Goal: Task Accomplishment & Management: Complete application form

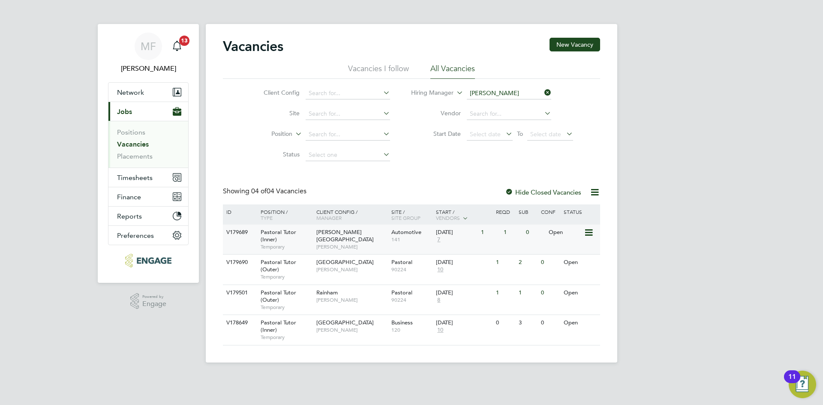
click at [295, 236] on div "Pastoral Tutor (Inner) Temporary" at bounding box center [284, 240] width 60 height 30
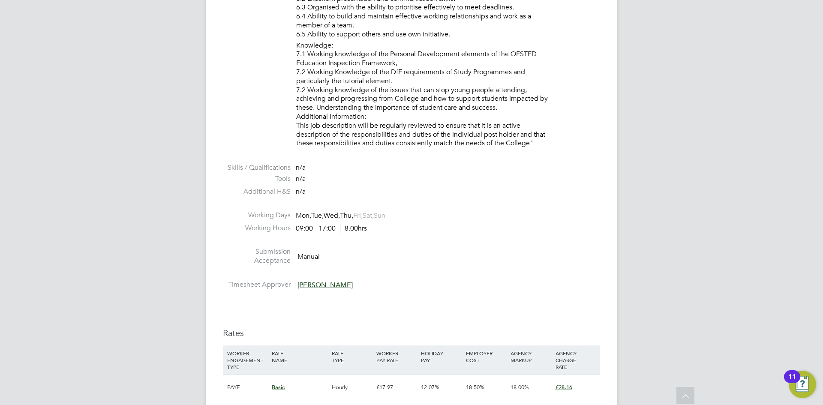
scroll to position [1543, 0]
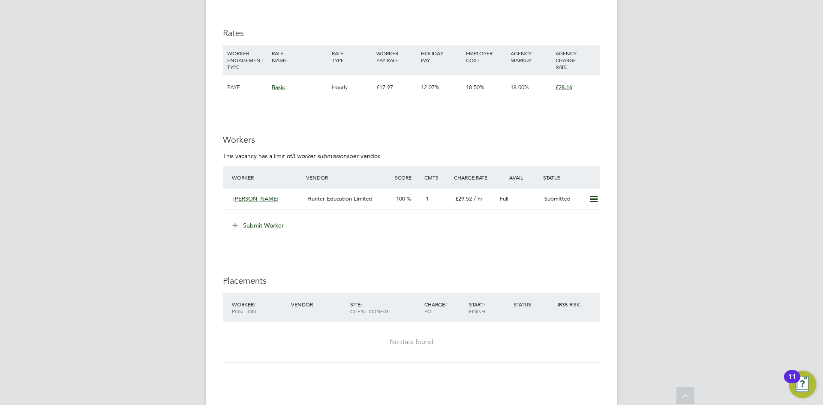
click at [268, 228] on button "Submit Worker" at bounding box center [258, 226] width 64 height 14
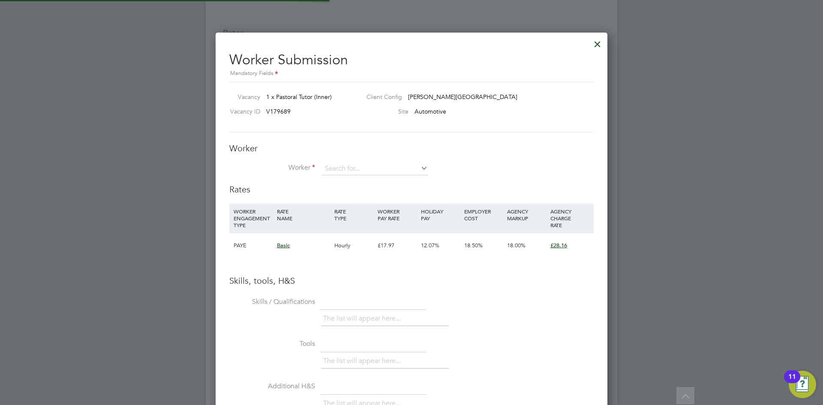
scroll to position [542, 392]
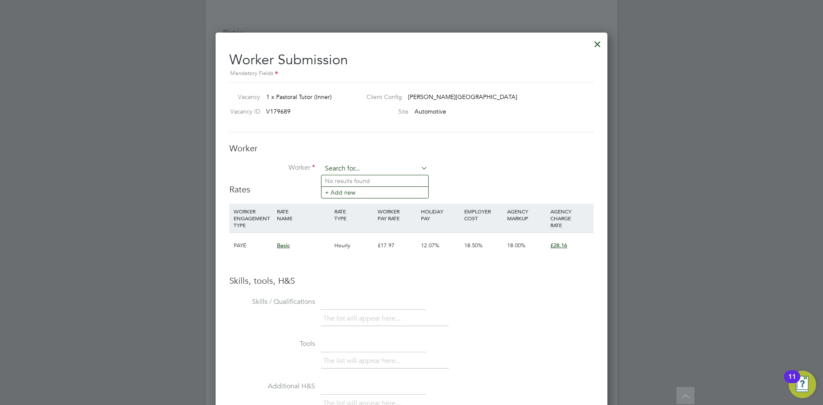
click at [350, 168] on input at bounding box center [375, 168] width 106 height 13
type input "[PERSON_NAME]"
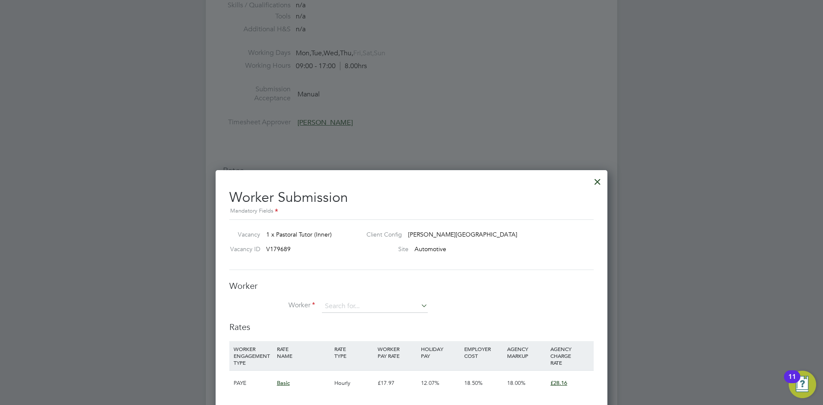
scroll to position [1510, 0]
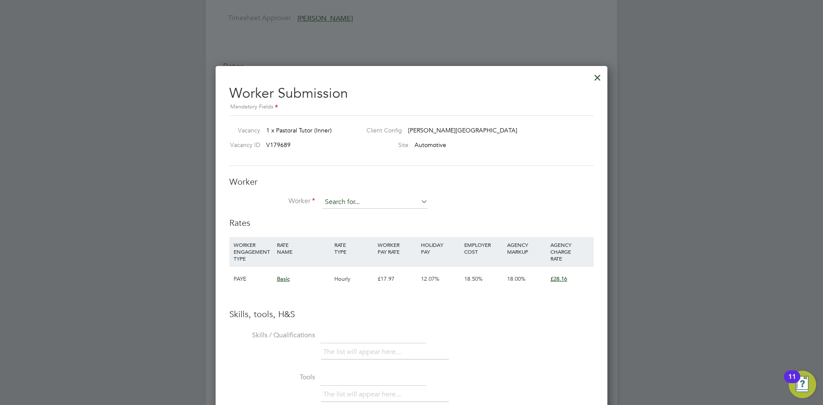
click at [349, 200] on input at bounding box center [375, 202] width 106 height 13
click at [353, 229] on li "+ Add new" at bounding box center [375, 226] width 107 height 12
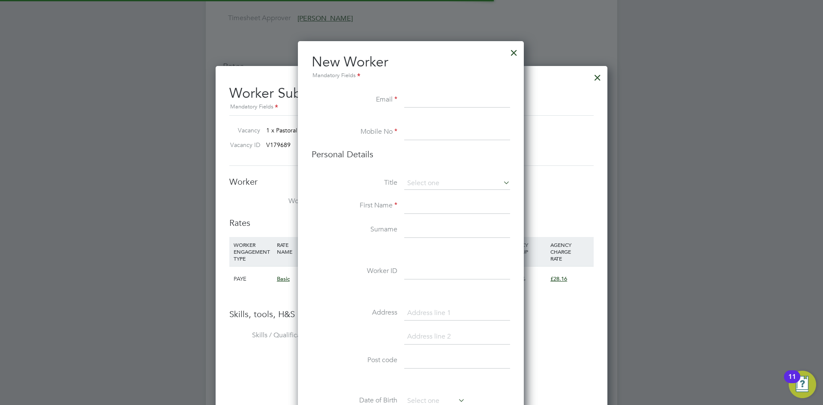
scroll to position [725, 227]
click at [429, 99] on input at bounding box center [457, 100] width 106 height 15
paste input "[EMAIL_ADDRESS][DOMAIN_NAME]"
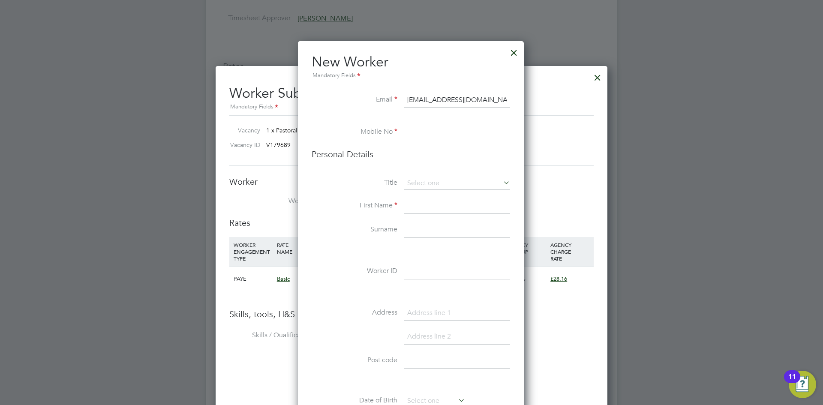
type input "[EMAIL_ADDRESS][DOMAIN_NAME]"
click at [434, 129] on input at bounding box center [457, 132] width 106 height 15
paste input "[PHONE_NUMBER]"
type input "[PHONE_NUMBER]"
click at [448, 183] on input at bounding box center [457, 183] width 106 height 13
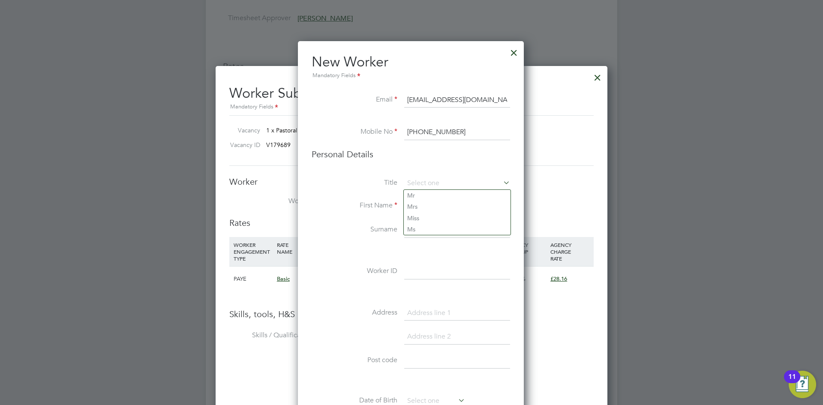
click at [371, 178] on label "Title" at bounding box center [355, 182] width 86 height 9
click at [426, 205] on input at bounding box center [457, 205] width 106 height 15
click at [467, 228] on input at bounding box center [457, 229] width 106 height 15
click at [437, 206] on input "[DEMOGRAPHIC_DATA]" at bounding box center [457, 205] width 106 height 15
type input "[DEMOGRAPHIC_DATA]"
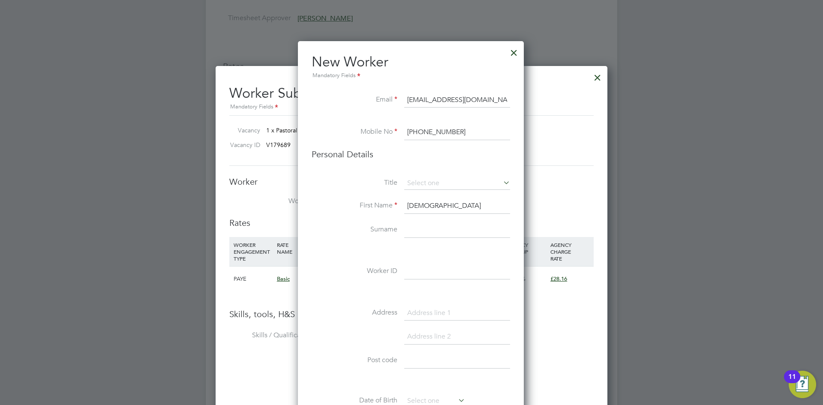
click at [419, 229] on input at bounding box center [457, 229] width 106 height 15
type input "Jahan"
click at [443, 247] on li at bounding box center [411, 251] width 198 height 9
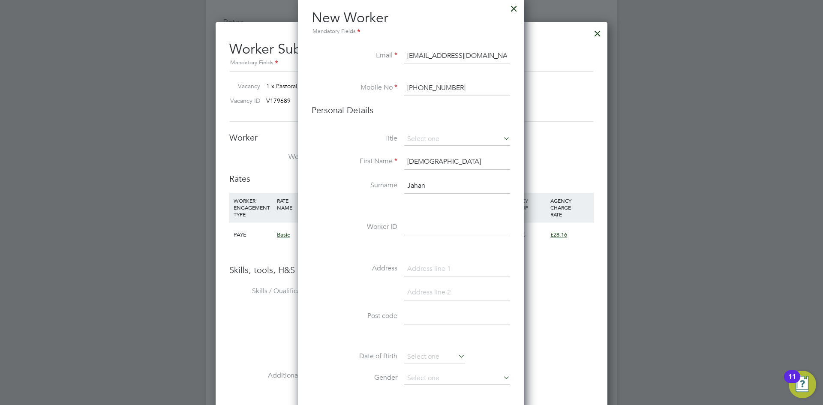
scroll to position [1638, 0]
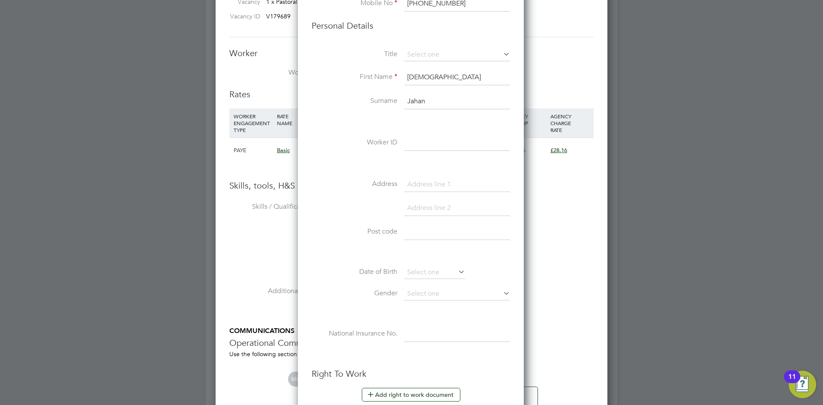
click at [418, 133] on div "Title First Name Tayibha Surname [PERSON_NAME] ID Address Post code Date of Bir…" at bounding box center [411, 203] width 198 height 311
click at [419, 143] on input at bounding box center [457, 142] width 106 height 15
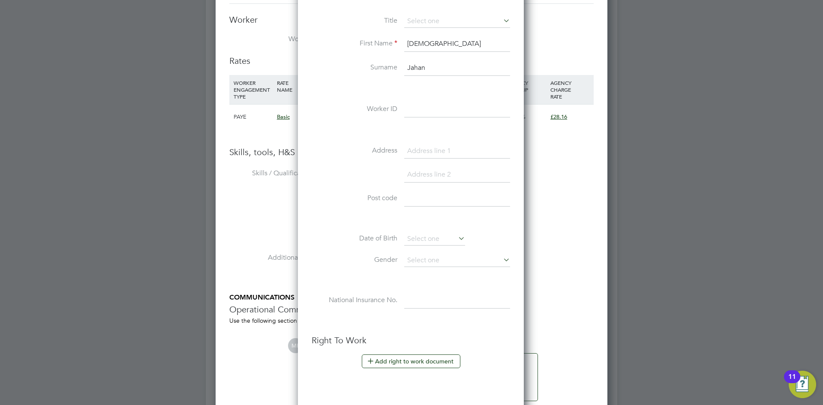
scroll to position [1870, 0]
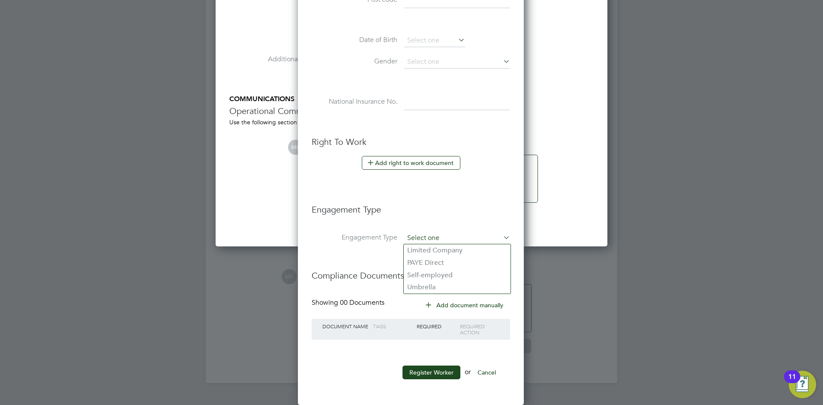
click at [435, 239] on input at bounding box center [457, 238] width 106 height 12
click at [438, 288] on li "Umbrella" at bounding box center [457, 287] width 107 height 12
type input "Umbrella"
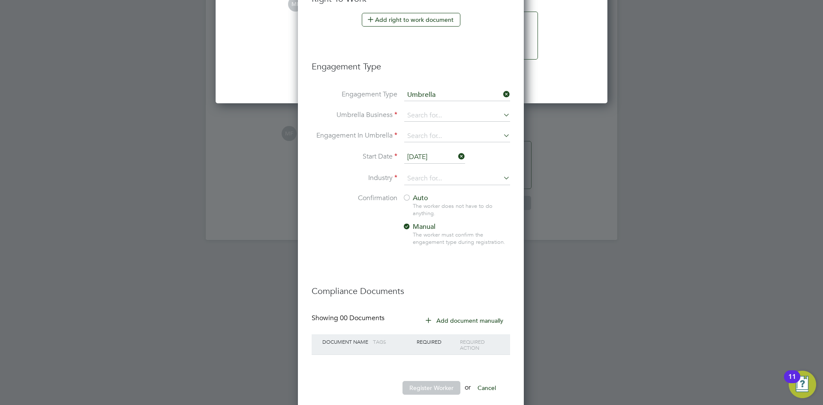
scroll to position [2029, 0]
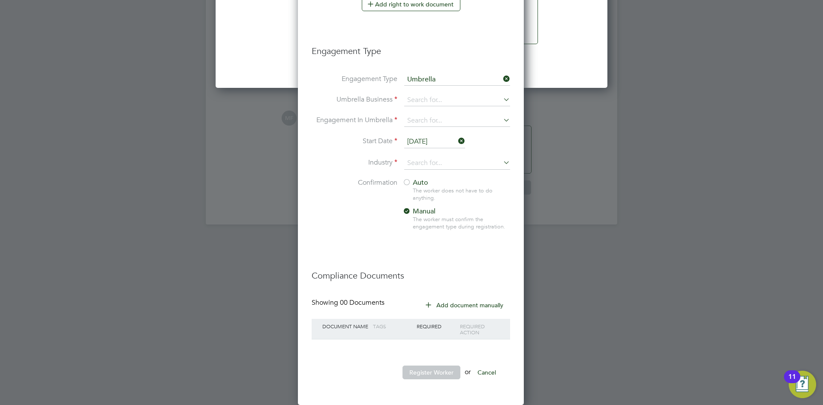
click at [502, 78] on icon at bounding box center [502, 79] width 0 height 12
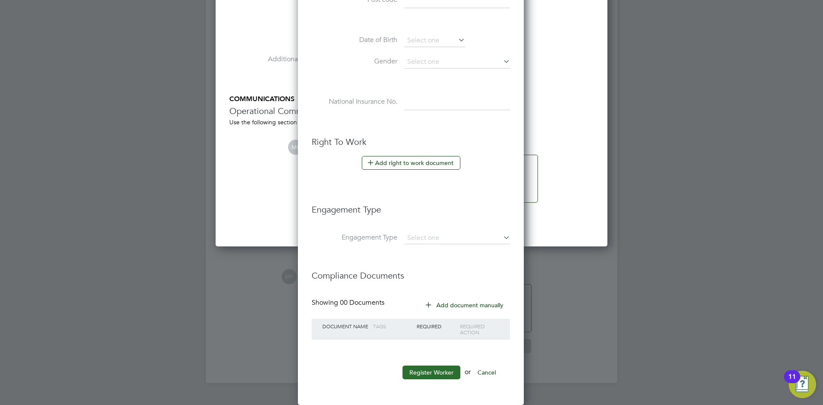
click at [447, 374] on button "Register Worker" at bounding box center [432, 373] width 58 height 14
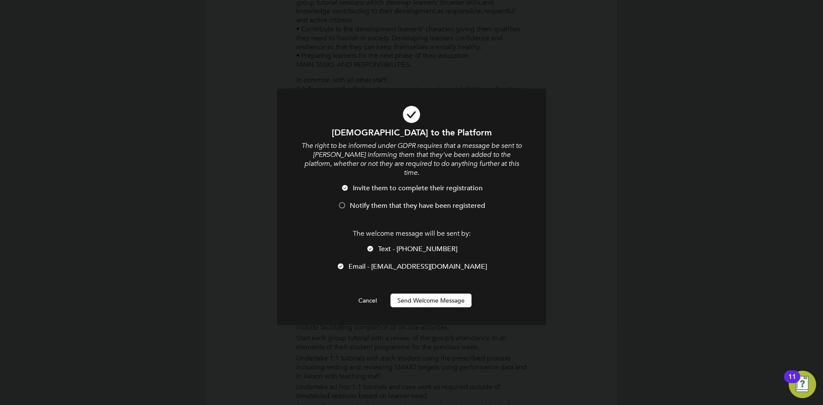
scroll to position [725, 240]
click at [342, 202] on div at bounding box center [342, 206] width 9 height 9
click at [373, 245] on div at bounding box center [370, 249] width 9 height 9
click at [425, 295] on button "Send Welcome Message" at bounding box center [431, 301] width 81 height 14
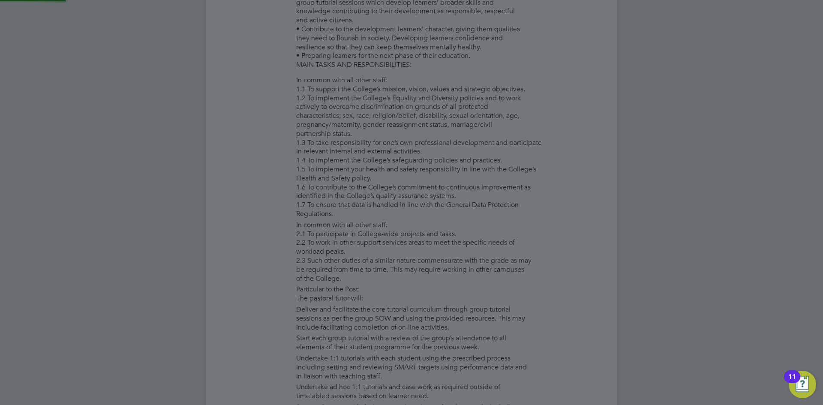
type input "[PERSON_NAME]"
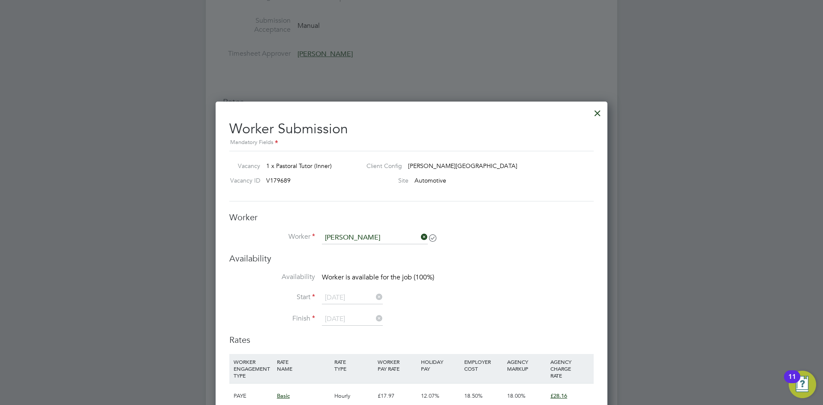
scroll to position [1424, 0]
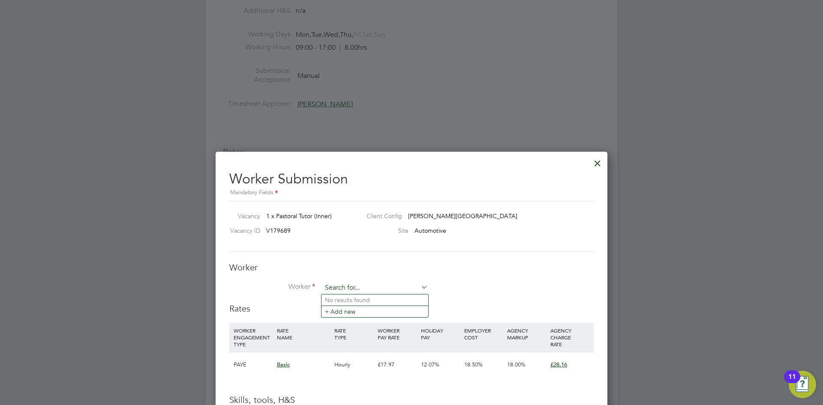
click at [373, 291] on input at bounding box center [375, 288] width 106 height 13
click at [366, 295] on li "Tay [PERSON_NAME]" at bounding box center [375, 301] width 107 height 12
type input "[PERSON_NAME]"
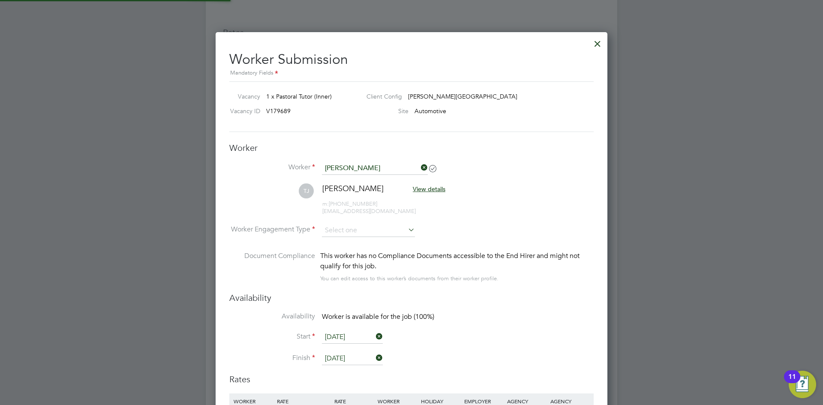
scroll to position [732, 392]
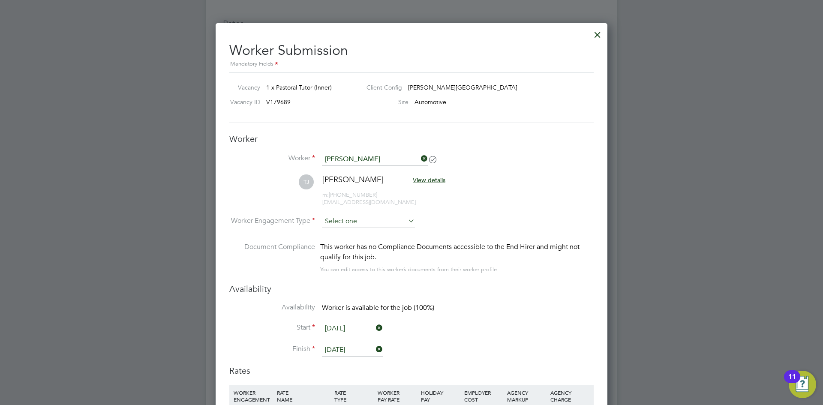
click at [379, 221] on input at bounding box center [368, 221] width 93 height 13
click at [362, 231] on li "Contract" at bounding box center [369, 233] width 94 height 11
type input "Contract"
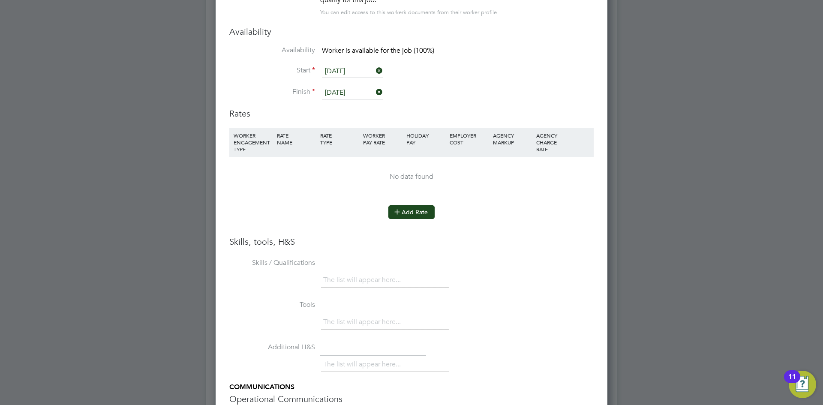
click at [421, 214] on button "Add Rate" at bounding box center [411, 212] width 46 height 14
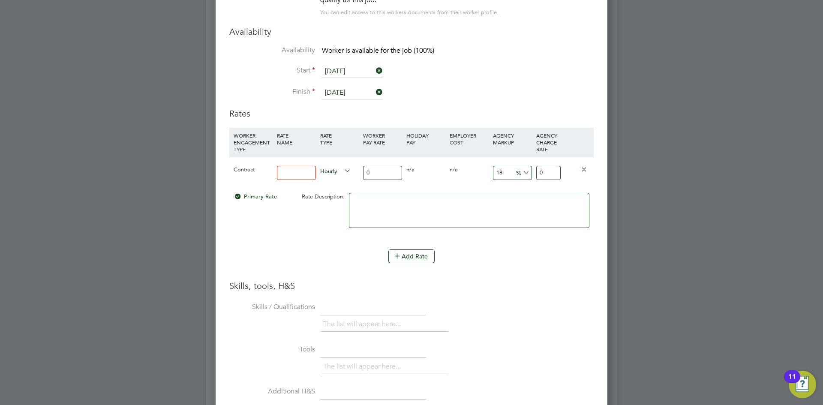
click at [296, 176] on input at bounding box center [296, 173] width 39 height 14
type input "Basic"
click at [377, 171] on input "0" at bounding box center [382, 173] width 39 height 14
type input "2"
type input "2.36"
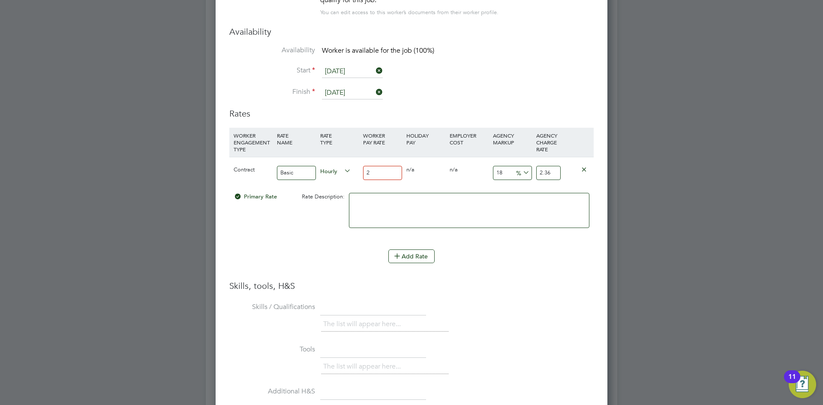
type input "22"
type input "25.96"
type input "22"
click at [513, 173] on span "%" at bounding box center [522, 172] width 18 height 9
click at [509, 169] on input "18" at bounding box center [512, 173] width 39 height 14
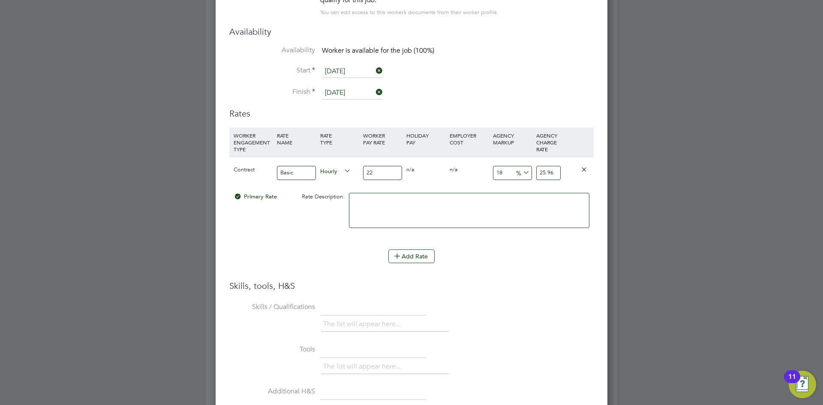
type input "1"
type input "22.22"
type input "12"
type input "24.64"
type input "123"
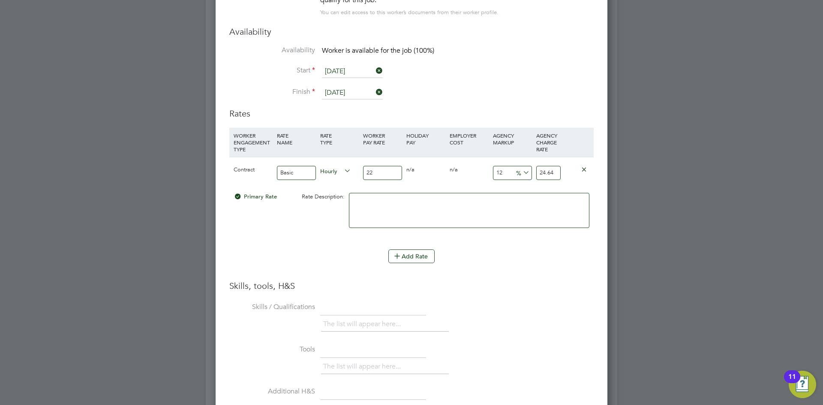
type input "49.06"
type input "12"
type input "24.64"
type input "1"
type input "22.22"
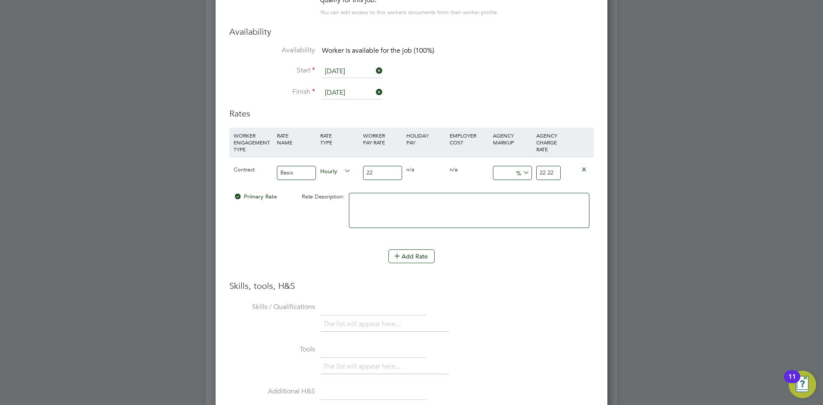
type input "2"
type input "22.44"
type input "23"
type input "27.06"
type input "23"
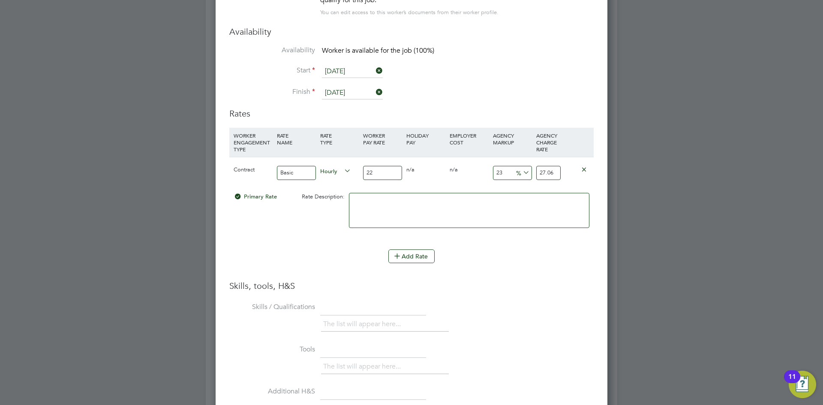
click at [543, 68] on li "Start [DATE]" at bounding box center [411, 75] width 364 height 21
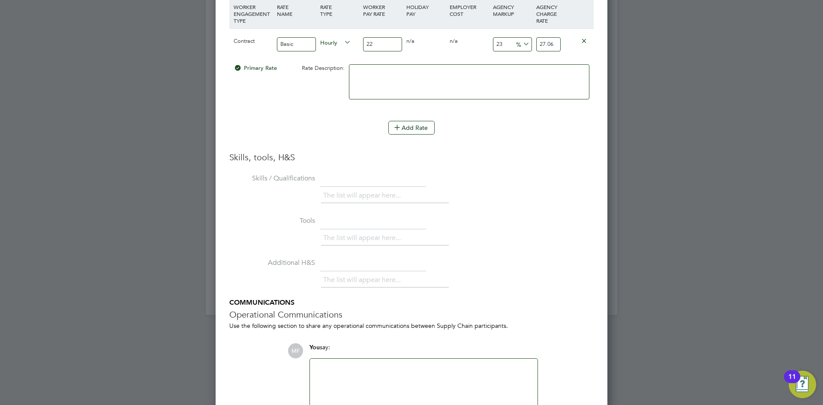
click at [393, 46] on input "22" at bounding box center [382, 44] width 39 height 14
type input "2"
type input "2.46"
type input "23"
type input "28.29"
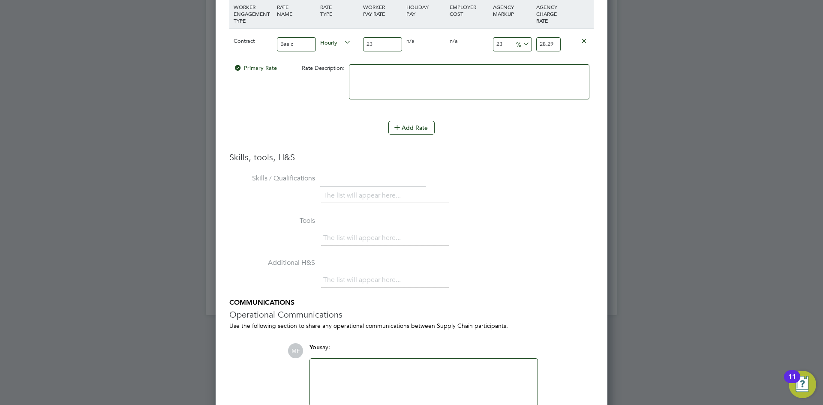
type input "23"
click at [502, 121] on div "Add Rate" at bounding box center [411, 128] width 364 height 14
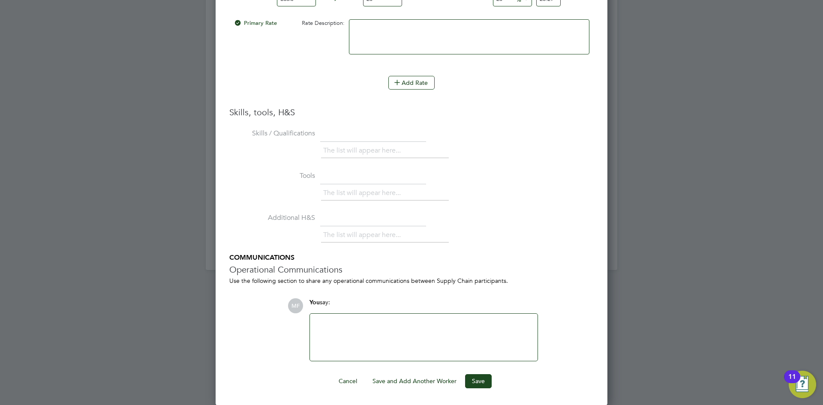
click at [332, 324] on div at bounding box center [423, 337] width 217 height 37
click at [475, 378] on button "Save" at bounding box center [478, 381] width 27 height 14
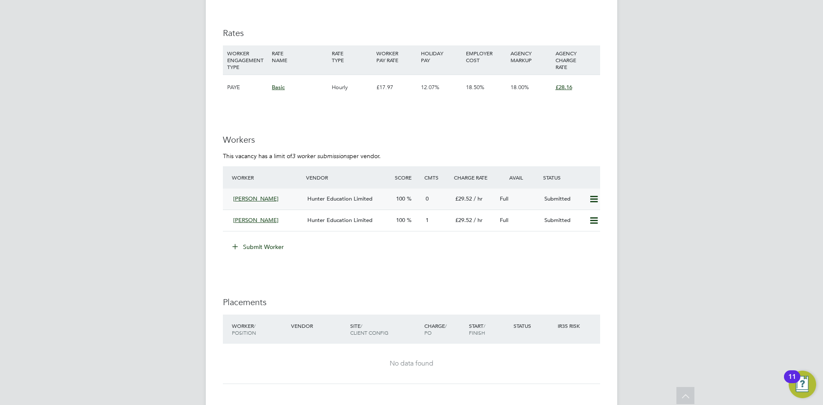
click at [325, 199] on span "Hunter Education Limited" at bounding box center [339, 198] width 65 height 7
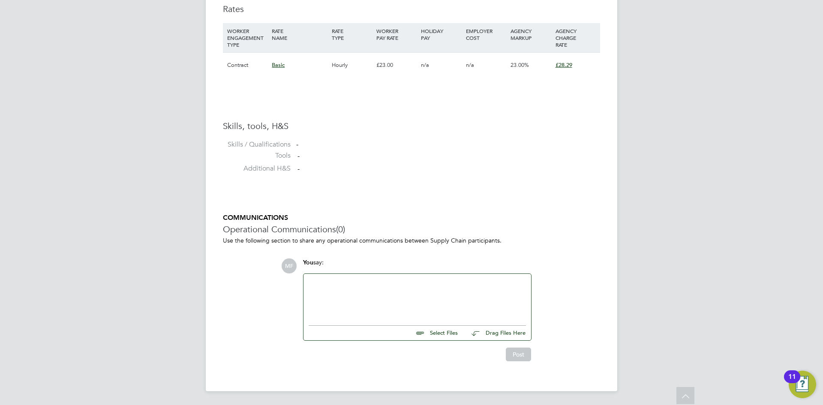
click at [442, 331] on input "file" at bounding box center [461, 332] width 129 height 12
type input "C:\fakepath\118469.docx"
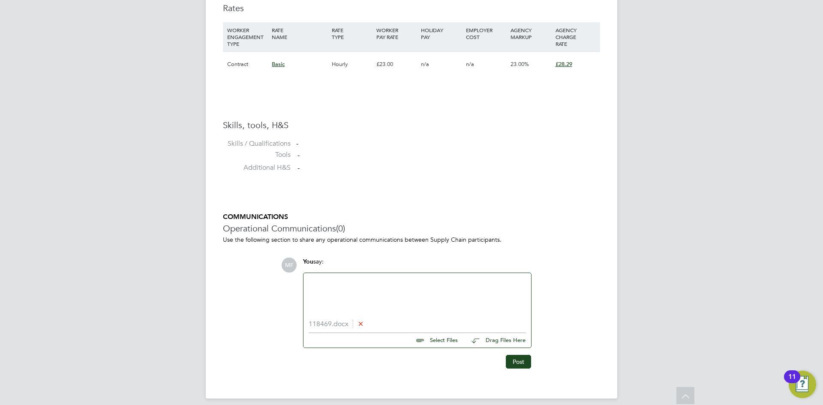
click at [319, 287] on div at bounding box center [417, 296] width 217 height 37
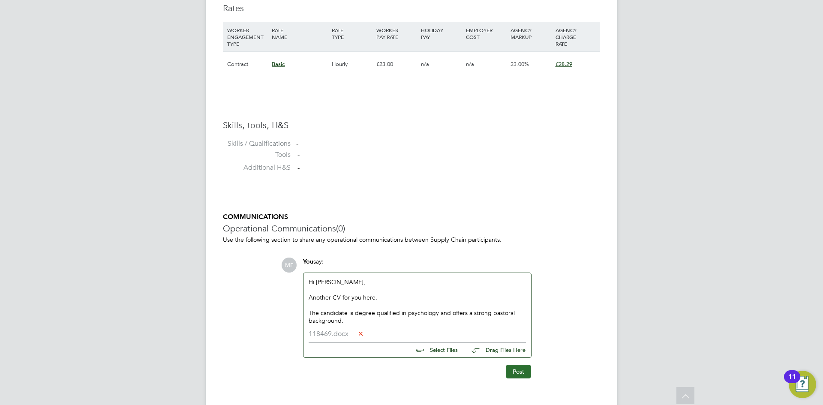
click at [517, 372] on button "Post" at bounding box center [518, 372] width 25 height 14
